Goal: Information Seeking & Learning: Learn about a topic

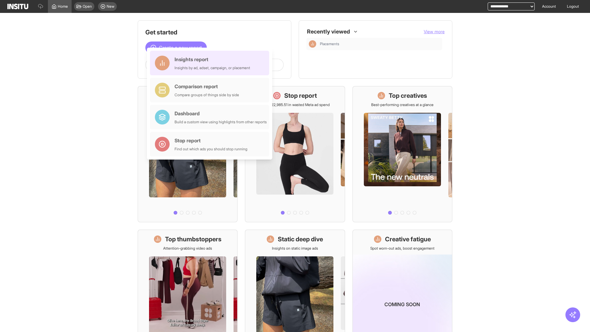
click at [211, 63] on div "Insights report Insights by ad, adset, campaign, or placement" at bounding box center [213, 63] width 76 height 15
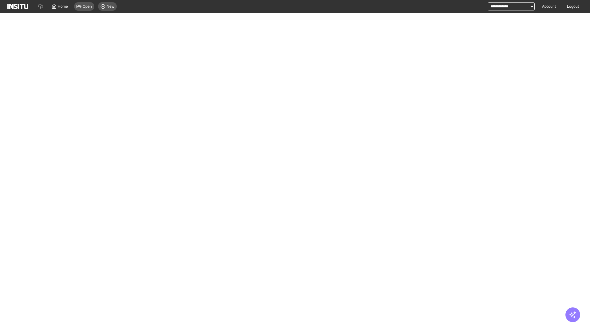
select select "**"
